Goal: Communication & Community: Answer question/provide support

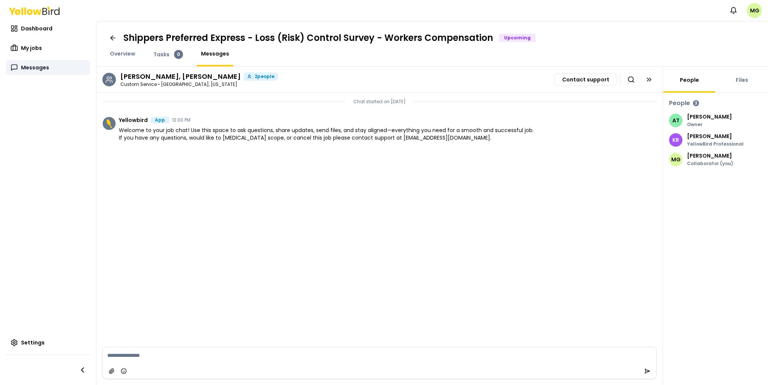
click at [41, 69] on span "Messages" at bounding box center [35, 67] width 28 height 7
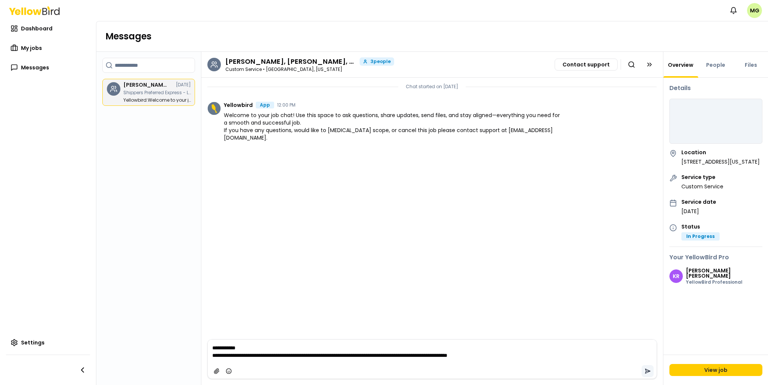
type textarea "**********"
click at [626, 369] on icon "submit" at bounding box center [647, 371] width 5 height 4
